Goal: Transaction & Acquisition: Purchase product/service

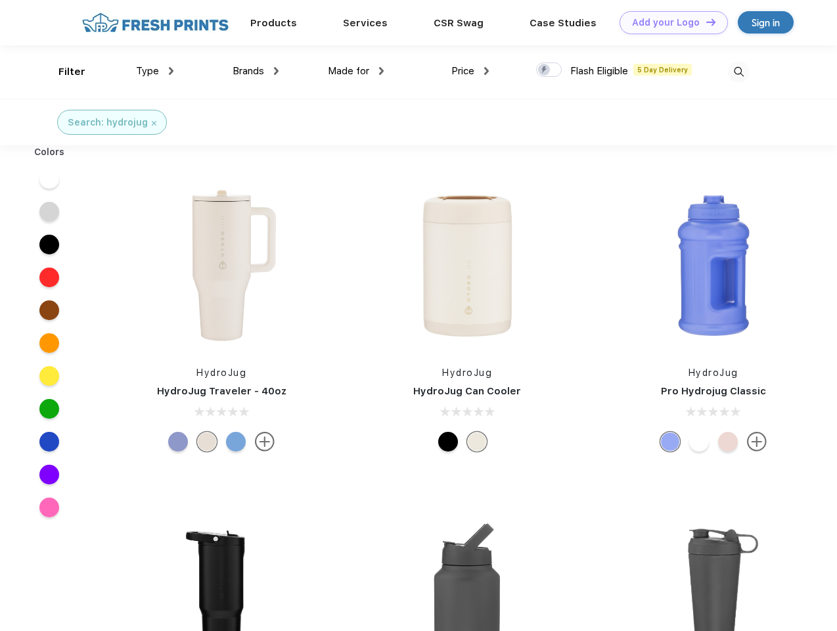
click at [669, 22] on link "Add your Logo Design Tool" at bounding box center [673, 22] width 108 height 23
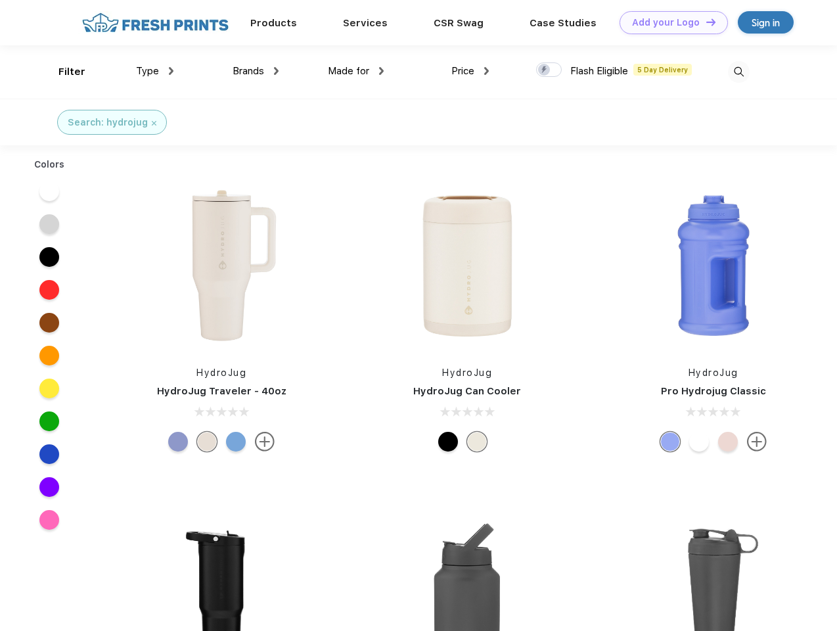
click at [0, 0] on div "Design Tool" at bounding box center [0, 0] width 0 height 0
click at [705, 22] on link "Add your Logo Design Tool" at bounding box center [673, 22] width 108 height 23
click at [63, 72] on div "Filter" at bounding box center [71, 71] width 27 height 15
click at [155, 71] on span "Type" at bounding box center [147, 71] width 23 height 12
click at [256, 71] on span "Brands" at bounding box center [249, 71] width 32 height 12
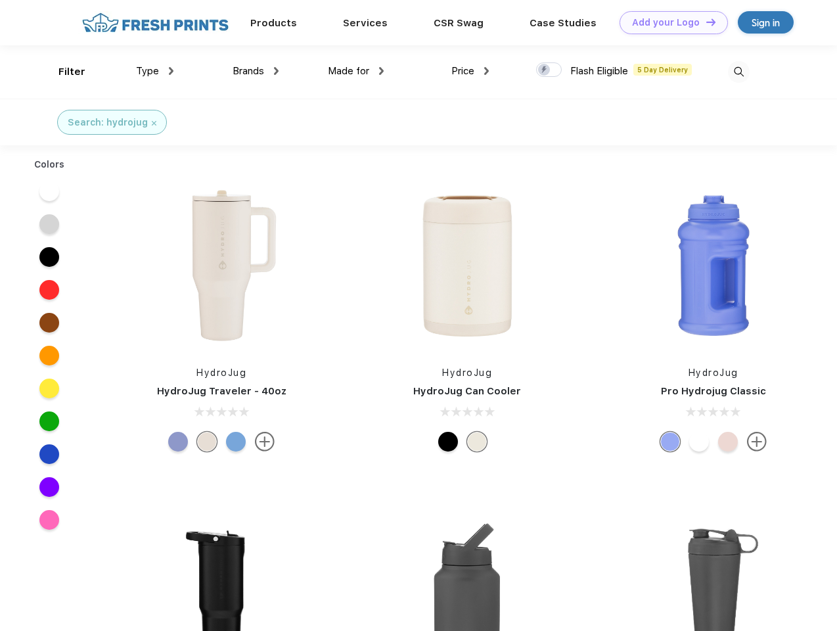
click at [356, 71] on span "Made for" at bounding box center [348, 71] width 41 height 12
click at [470, 71] on span "Price" at bounding box center [462, 71] width 23 height 12
click at [549, 70] on div at bounding box center [549, 69] width 26 height 14
click at [545, 70] on input "checkbox" at bounding box center [540, 66] width 9 height 9
click at [738, 72] on img at bounding box center [739, 72] width 22 height 22
